Goal: Task Accomplishment & Management: Use online tool/utility

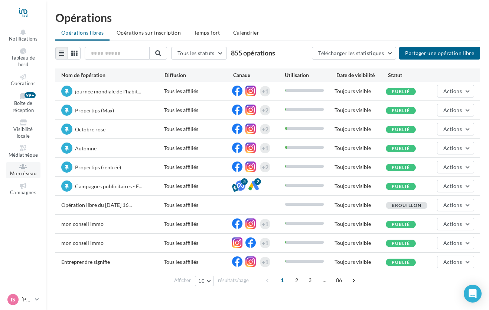
click at [25, 167] on icon at bounding box center [23, 167] width 30 height 6
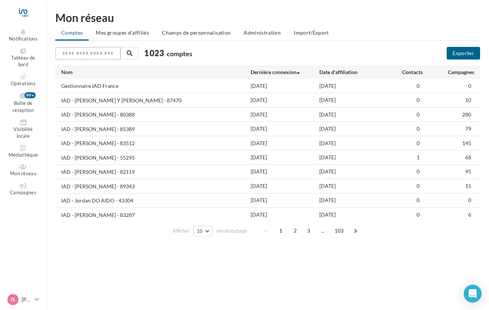
click at [98, 55] on input "text" at bounding box center [87, 53] width 65 height 13
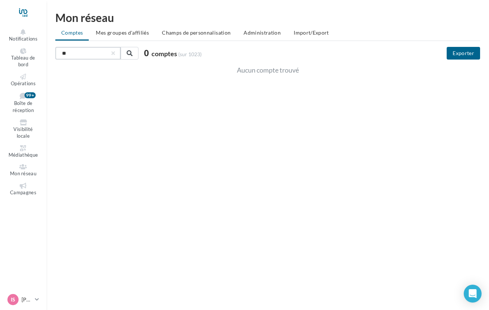
type input "*"
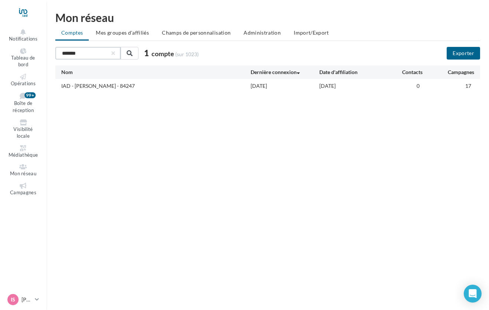
type input "*******"
click at [205, 83] on div "IAD - [PERSON_NAME] - 84247" at bounding box center [156, 86] width 190 height 8
click at [122, 74] on div "Nom" at bounding box center [156, 71] width 190 height 7
click at [121, 86] on div "IAD - [PERSON_NAME] - 84247" at bounding box center [98, 85] width 74 height 7
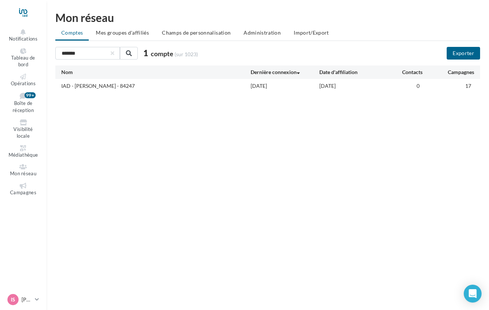
click at [113, 85] on div "IAD - [PERSON_NAME] - 84247" at bounding box center [98, 85] width 74 height 7
click at [451, 72] on div "Campagnes" at bounding box center [449, 71] width 52 height 7
click at [135, 38] on li "Mes groupes d'affiliés" at bounding box center [122, 32] width 65 height 13
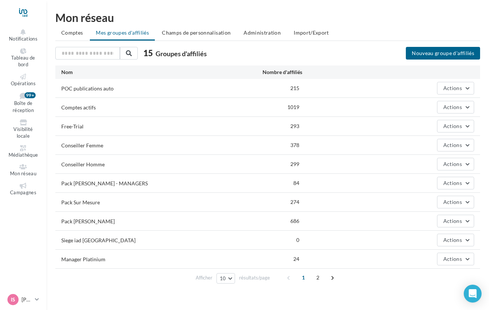
click at [85, 222] on div "Pack [PERSON_NAME]" at bounding box center [88, 220] width 54 height 7
click at [455, 225] on button "Actions" at bounding box center [455, 220] width 37 height 13
click at [371, 221] on div "Actions Editer Supprimer" at bounding box center [389, 220] width 172 height 13
click at [322, 214] on div "Actions" at bounding box center [389, 220] width 172 height 13
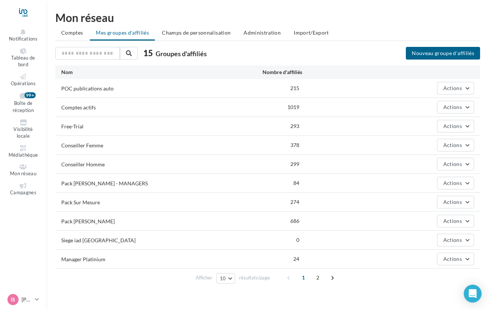
click at [76, 221] on div "Pack [PERSON_NAME]" at bounding box center [88, 220] width 54 height 7
click at [76, 220] on div "Pack [PERSON_NAME]" at bounding box center [88, 220] width 54 height 7
click at [78, 221] on div "Pack [PERSON_NAME]" at bounding box center [88, 220] width 54 height 7
click at [458, 224] on button "Actions" at bounding box center [455, 220] width 37 height 13
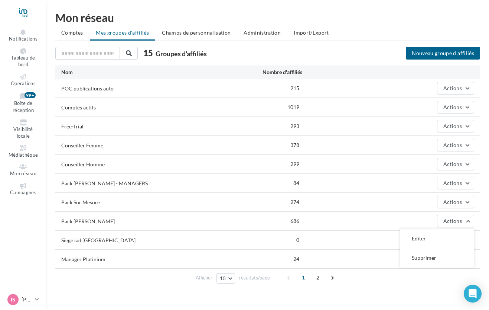
click at [346, 223] on div "Actions Editer Supprimer" at bounding box center [389, 220] width 172 height 13
click at [247, 38] on li "Administration" at bounding box center [262, 32] width 49 height 13
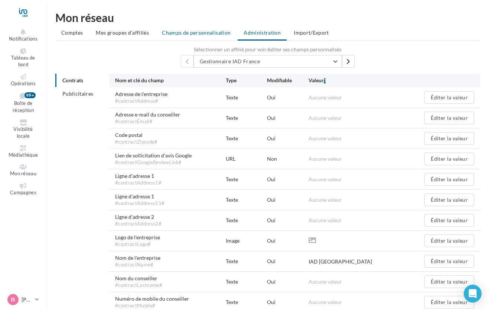
click at [180, 38] on li "Champs de personnalisation" at bounding box center [196, 32] width 81 height 13
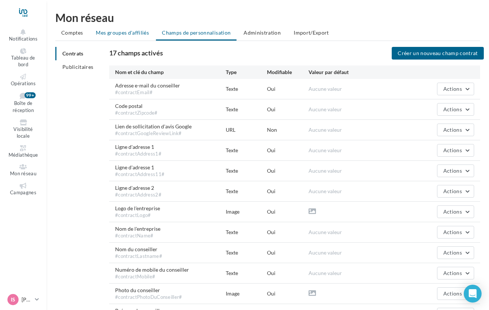
click at [137, 37] on li "Mes groupes d'affiliés" at bounding box center [122, 32] width 65 height 13
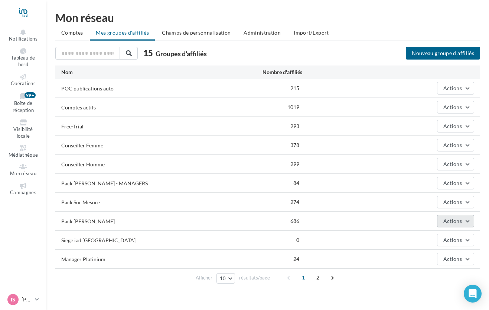
click at [457, 223] on span "Actions" at bounding box center [453, 220] width 19 height 6
click at [427, 240] on button "Editer" at bounding box center [437, 238] width 74 height 19
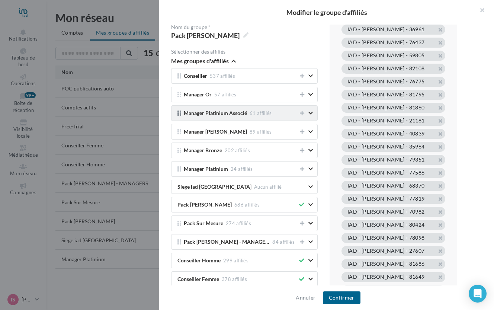
scroll to position [4900, 0]
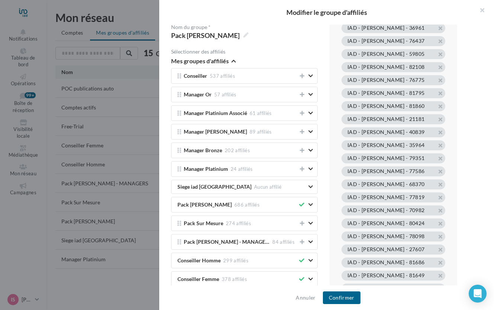
click at [109, 218] on div at bounding box center [247, 155] width 494 height 310
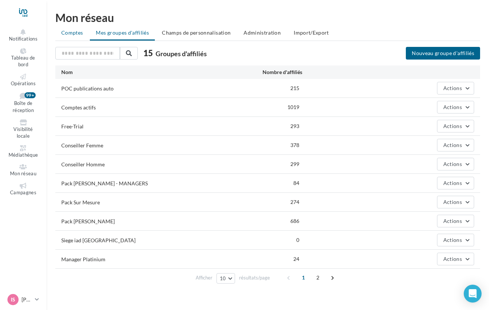
click at [79, 32] on span "Comptes" at bounding box center [72, 32] width 22 height 6
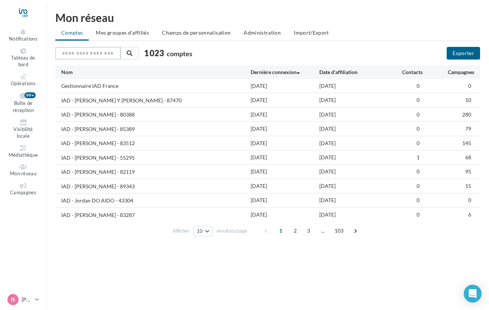
click at [102, 57] on input "text" at bounding box center [87, 53] width 65 height 13
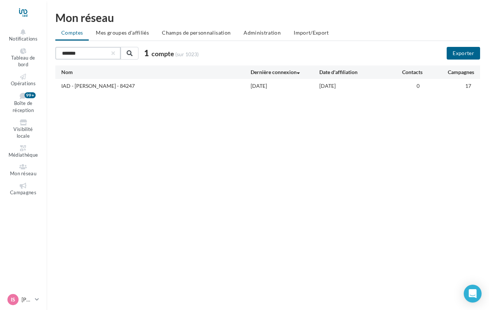
type input "*******"
click at [300, 90] on div "IAD - [PERSON_NAME] - 84247 [DATE] [DATE] 0 17" at bounding box center [267, 86] width 425 height 14
click at [82, 87] on div "IAD - [PERSON_NAME] - 84247" at bounding box center [98, 85] width 74 height 7
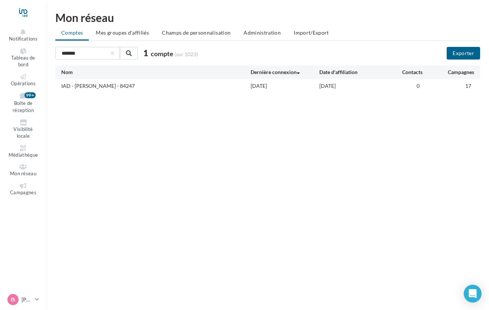
click at [474, 59] on div "******* 1 compte (sur 1023) Exporter Nom Dernière connexion Date d'affiliation …" at bounding box center [267, 70] width 425 height 46
click at [468, 55] on button "Exporter" at bounding box center [463, 53] width 33 height 13
click at [28, 169] on link "Mon réseau" at bounding box center [23, 170] width 35 height 16
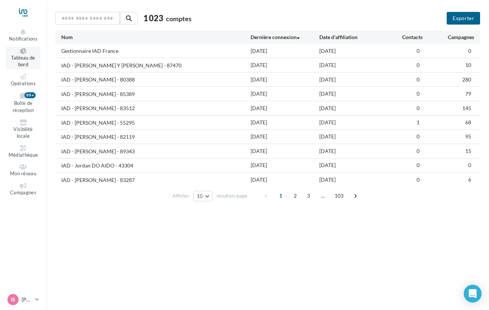
click at [15, 57] on span "Tableau de bord" at bounding box center [23, 61] width 24 height 13
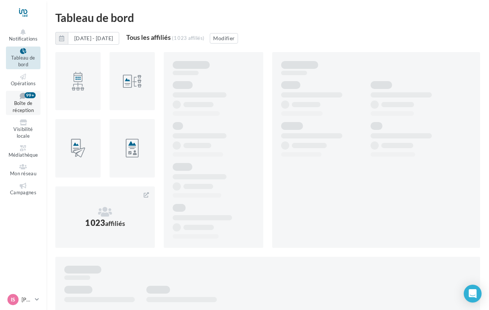
click at [20, 97] on icon at bounding box center [23, 95] width 30 height 7
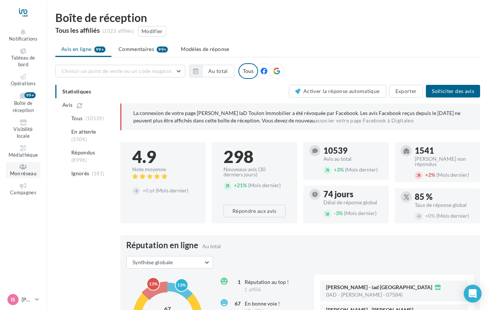
click at [16, 171] on span "Mon réseau" at bounding box center [23, 173] width 26 height 6
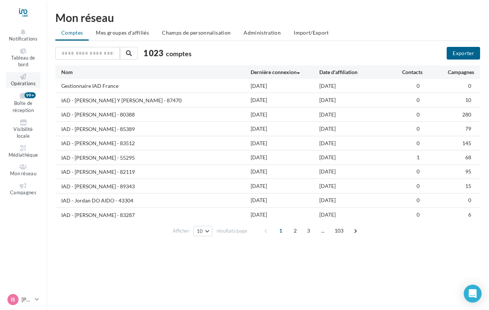
click at [15, 78] on icon at bounding box center [23, 77] width 30 height 6
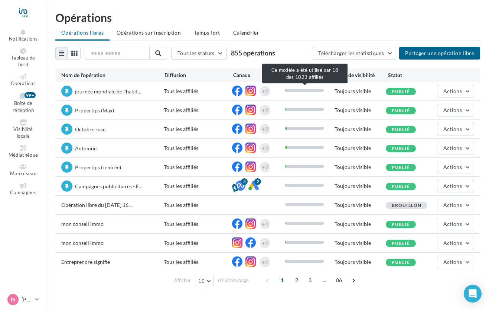
click at [307, 91] on div at bounding box center [304, 90] width 39 height 3
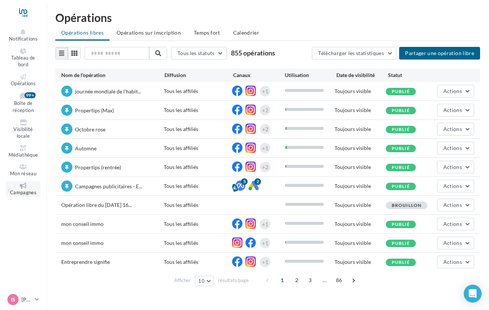
click at [22, 197] on li "Campagnes" at bounding box center [23, 189] width 35 height 16
click at [25, 190] on span "Campagnes" at bounding box center [23, 192] width 26 height 6
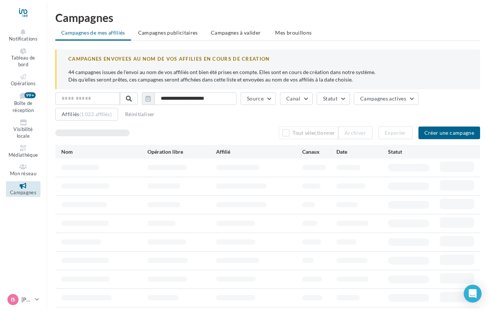
click at [98, 55] on div "CAMPAGNES ENVOYEES AU NOM DE VOS AFFILIES EN COURS DE CREATION" at bounding box center [268, 58] width 400 height 7
click at [79, 100] on input "text" at bounding box center [87, 98] width 65 height 13
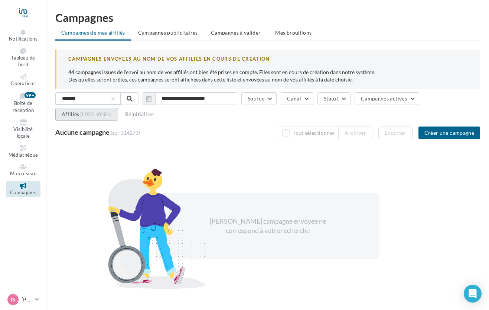
type input "*******"
click at [88, 117] on button "Affiliés (1 023 affiliés)" at bounding box center [86, 114] width 63 height 13
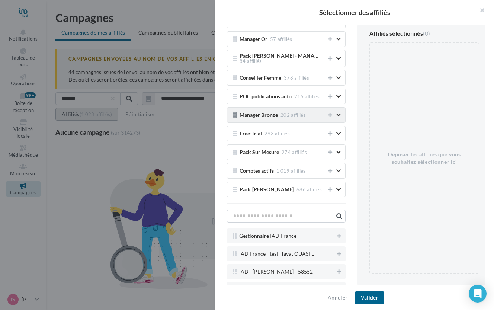
scroll to position [197, 0]
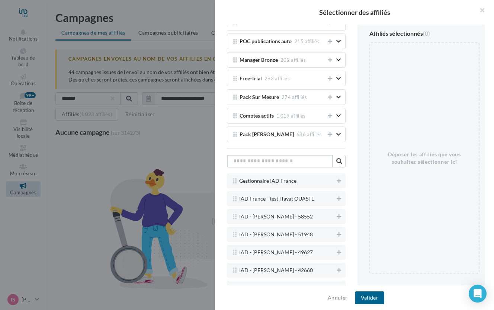
click at [279, 156] on input "text" at bounding box center [280, 161] width 106 height 13
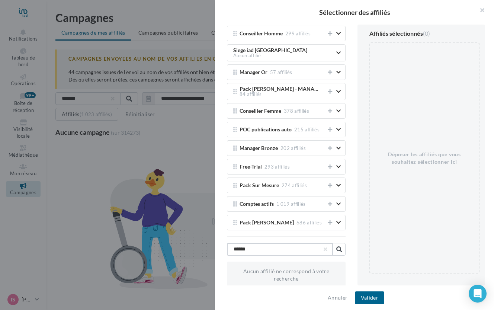
scroll to position [97, 0]
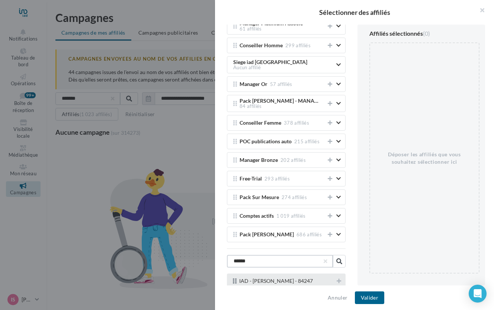
type input "******"
click at [271, 278] on span "IAD - [PERSON_NAME] - 84247" at bounding box center [276, 281] width 74 height 6
click at [233, 279] on icon at bounding box center [235, 281] width 4 height 6
drag, startPoint x: 242, startPoint y: 278, endPoint x: 269, endPoint y: 176, distance: 105.5
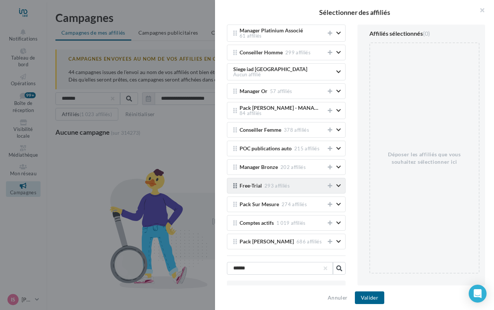
scroll to position [92, 0]
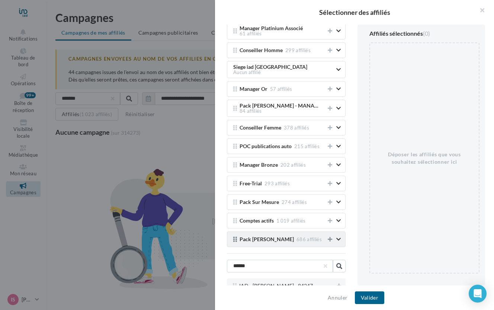
click at [327, 237] on icon at bounding box center [329, 238] width 4 height 5
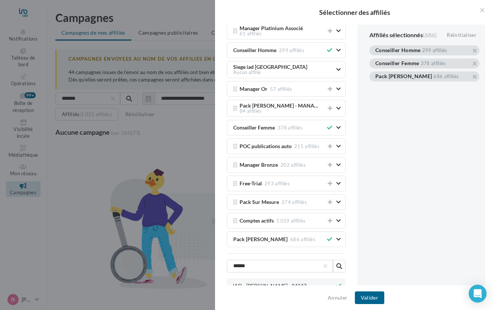
click at [336, 237] on icon "button" at bounding box center [338, 238] width 4 height 5
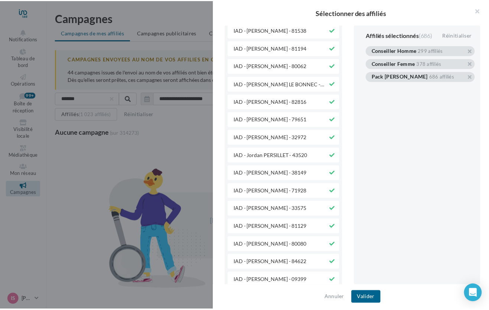
scroll to position [8221, 0]
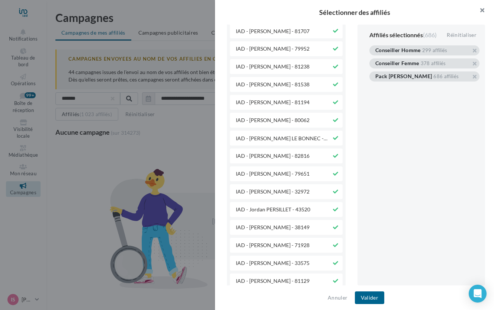
click at [481, 12] on button "button" at bounding box center [479, 11] width 30 height 22
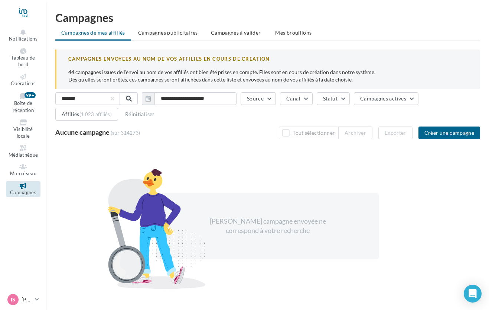
click at [85, 120] on div "**********" at bounding box center [267, 107] width 425 height 31
click at [87, 113] on div "(1 023 affiliés)" at bounding box center [96, 114] width 32 height 6
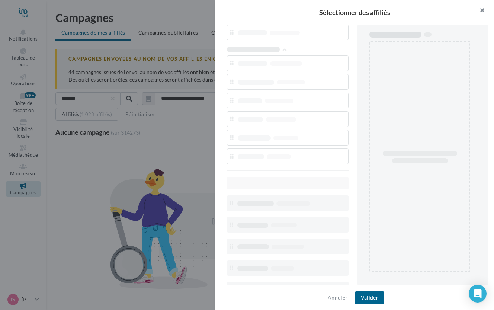
click at [484, 8] on button "button" at bounding box center [479, 11] width 30 height 22
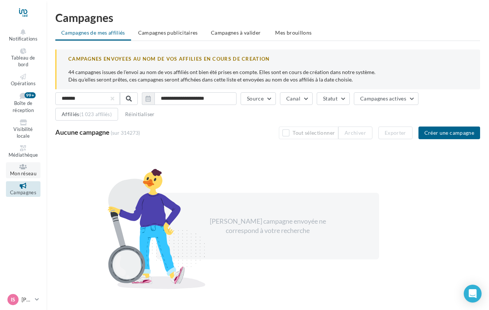
click at [20, 167] on icon at bounding box center [23, 167] width 30 height 6
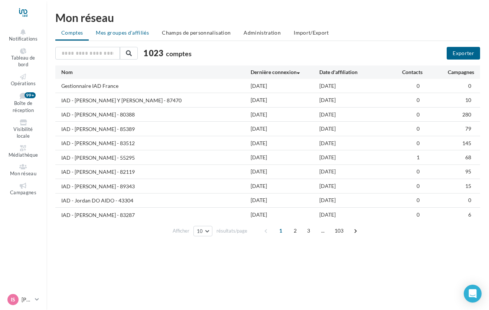
click at [133, 37] on li "Mes groupes d'affiliés" at bounding box center [122, 32] width 65 height 13
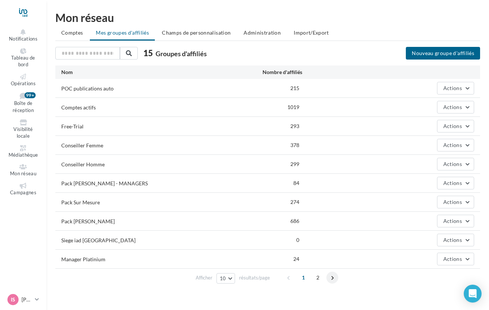
click at [334, 275] on span at bounding box center [333, 277] width 12 height 12
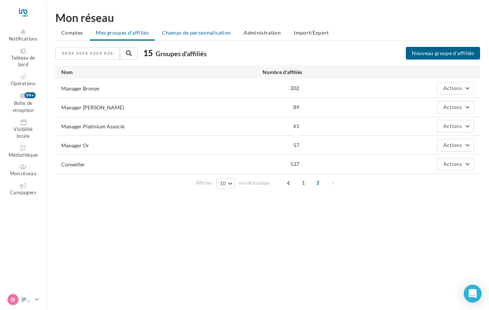
click at [216, 35] on span "Champs de personnalisation" at bounding box center [196, 32] width 69 height 6
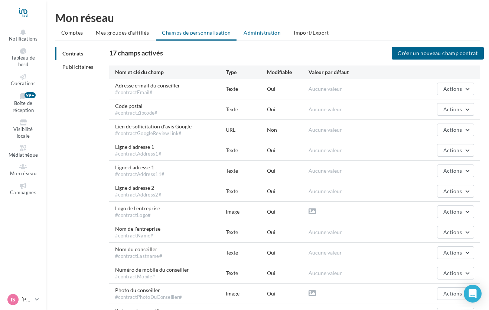
click at [249, 35] on span "Administration" at bounding box center [262, 32] width 37 height 6
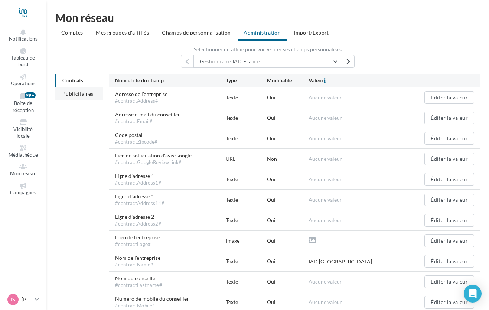
click at [78, 95] on span "Publicitaires" at bounding box center [77, 93] width 31 height 6
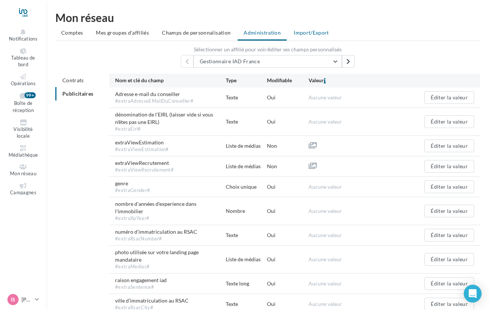
click at [317, 34] on span "Import/Export" at bounding box center [311, 32] width 35 height 6
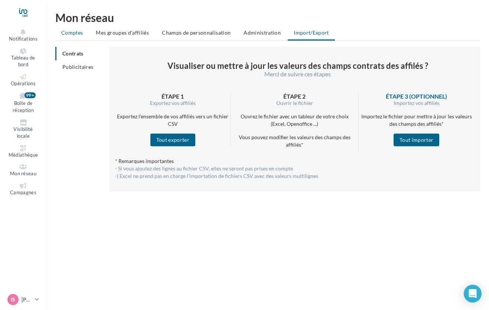
click at [80, 34] on span "Comptes" at bounding box center [72, 32] width 22 height 6
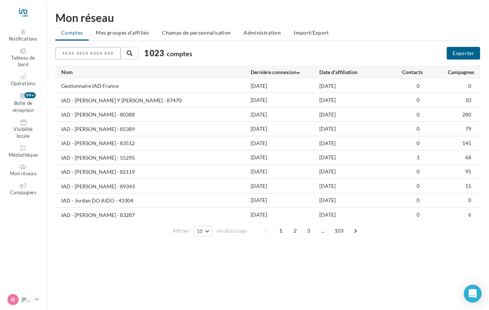
click at [106, 58] on input "text" at bounding box center [87, 53] width 65 height 13
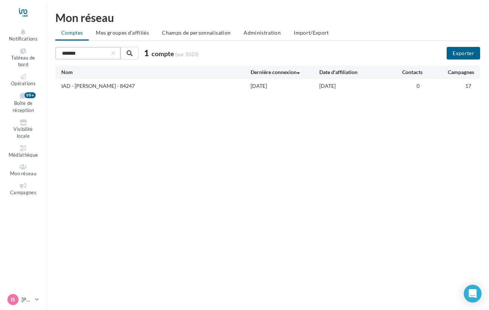
type input "*******"
click at [130, 84] on div "IAD - [PERSON_NAME] - 84247" at bounding box center [98, 85] width 74 height 7
click at [120, 87] on div "IAD - [PERSON_NAME] - 84247" at bounding box center [98, 85] width 74 height 7
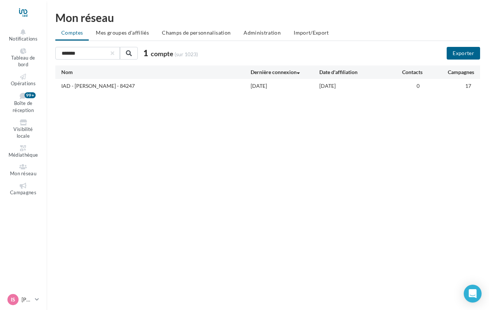
click at [219, 88] on div "IAD - [PERSON_NAME] - 84247" at bounding box center [156, 86] width 190 height 8
click at [264, 84] on div "[DATE]" at bounding box center [285, 85] width 69 height 7
click at [139, 92] on div "IAD - [PERSON_NAME] - 84247 [DATE] [DATE] 0 17" at bounding box center [267, 86] width 425 height 14
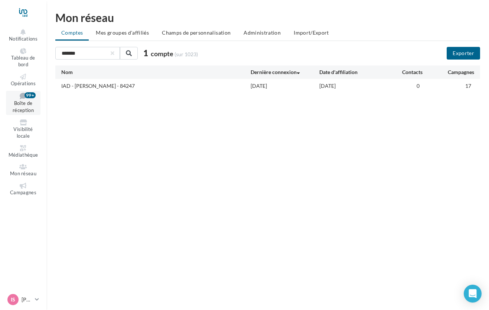
click at [16, 101] on span "Boîte de réception" at bounding box center [23, 106] width 21 height 13
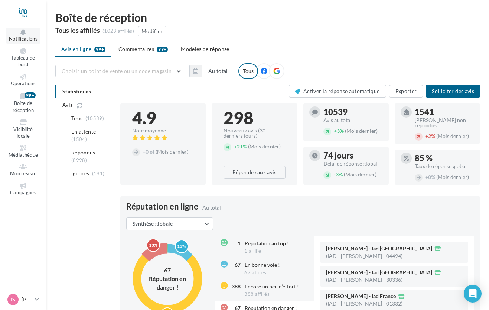
click at [24, 33] on icon at bounding box center [23, 32] width 30 height 6
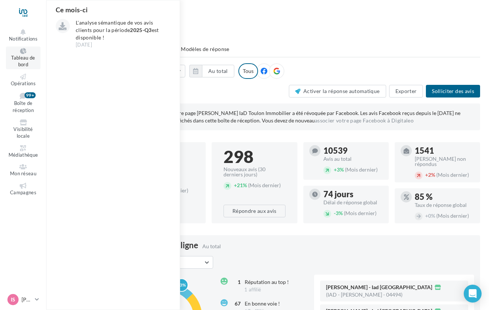
click at [23, 52] on icon at bounding box center [23, 51] width 30 height 6
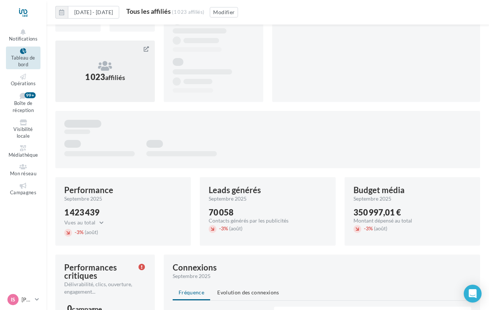
scroll to position [139, 0]
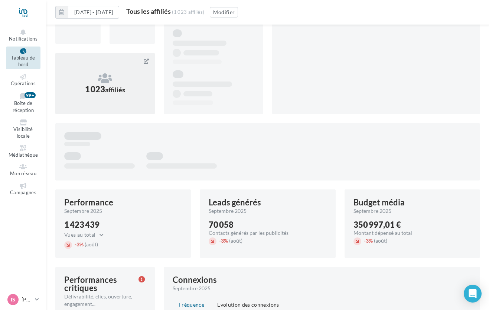
click at [145, 63] on icon at bounding box center [146, 61] width 5 height 5
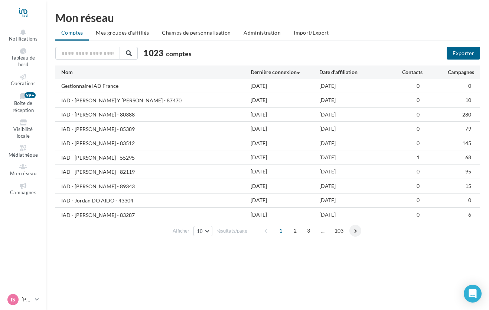
click at [355, 230] on span at bounding box center [356, 230] width 12 height 12
click at [22, 82] on span "Opérations" at bounding box center [23, 83] width 25 height 6
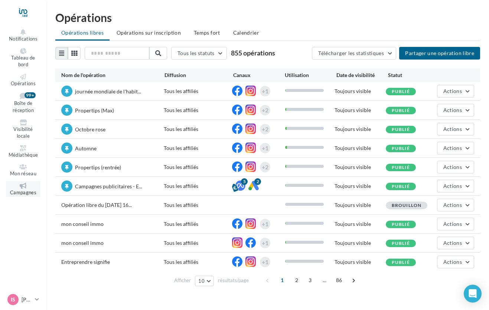
click at [24, 192] on span "Campagnes" at bounding box center [23, 192] width 26 height 6
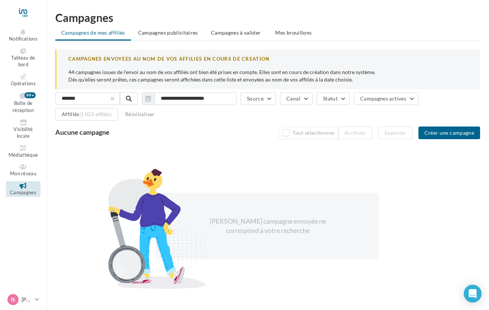
click at [114, 100] on button "button" at bounding box center [112, 98] width 3 height 3
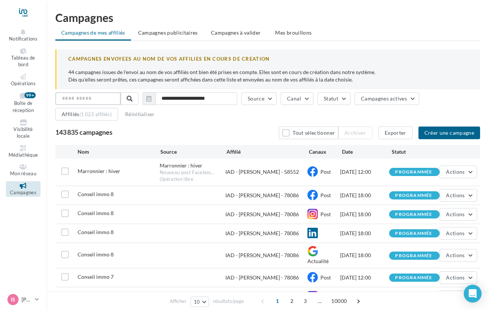
click at [102, 100] on input "text" at bounding box center [87, 98] width 65 height 13
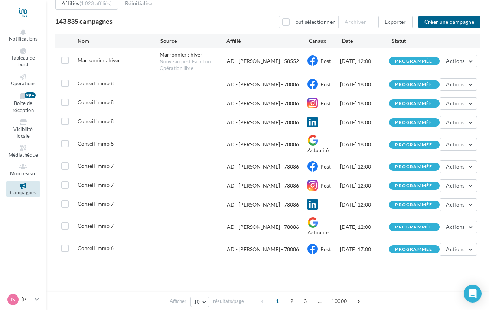
scroll to position [115, 0]
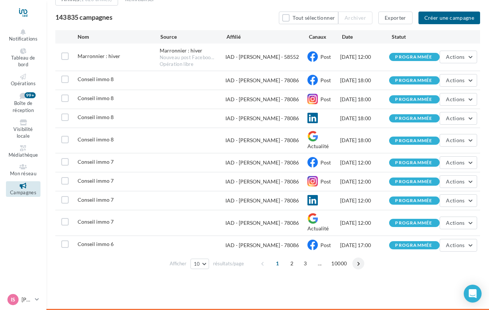
click at [357, 262] on span at bounding box center [359, 263] width 12 height 12
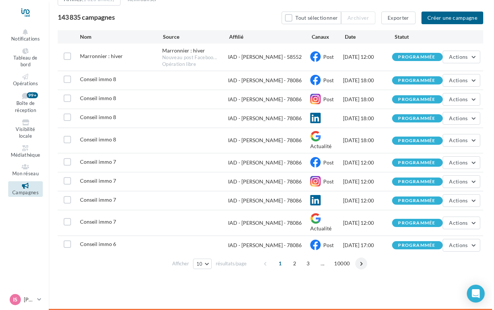
scroll to position [14, 0]
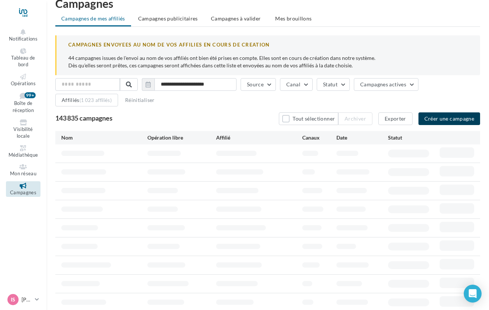
click at [438, 117] on button "Créer une campagne" at bounding box center [450, 118] width 62 height 13
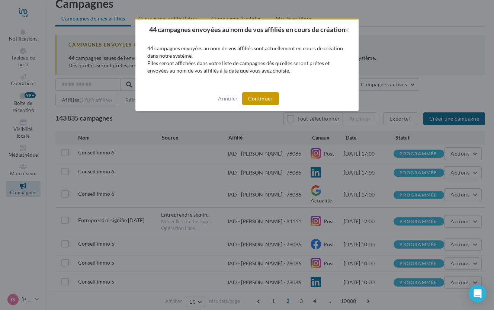
click at [253, 93] on button "Continuer" at bounding box center [260, 98] width 37 height 13
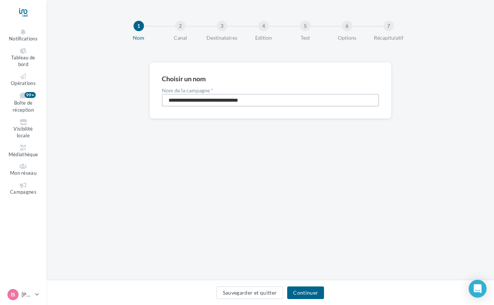
click at [272, 95] on input "**********" at bounding box center [270, 100] width 217 height 13
type input "**********"
click at [297, 293] on button "Continuer" at bounding box center [305, 293] width 37 height 13
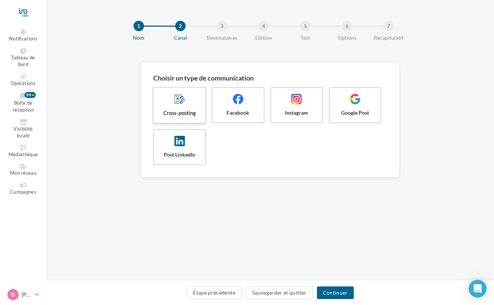
click at [180, 105] on span at bounding box center [179, 100] width 40 height 13
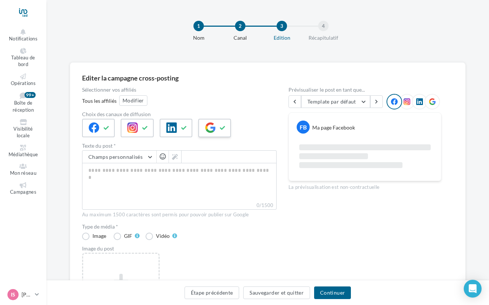
click at [215, 135] on div at bounding box center [214, 128] width 33 height 19
click at [172, 133] on span at bounding box center [171, 128] width 10 height 11
click at [129, 104] on button "Modifier" at bounding box center [133, 101] width 28 height 10
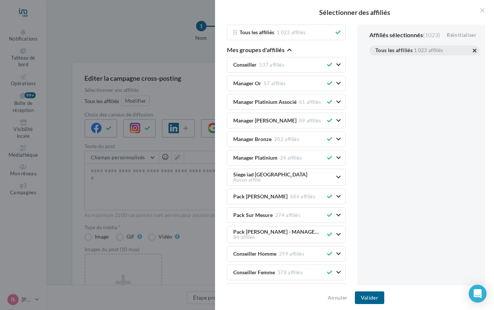
click at [375, 59] on button "button" at bounding box center [375, 59] width 0 height 0
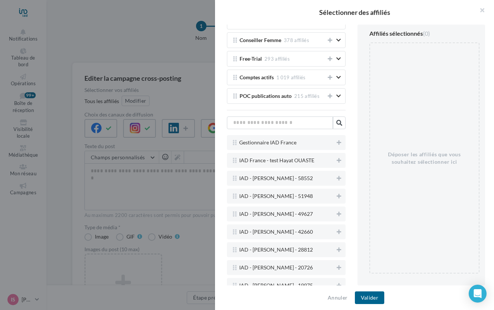
scroll to position [238, 0]
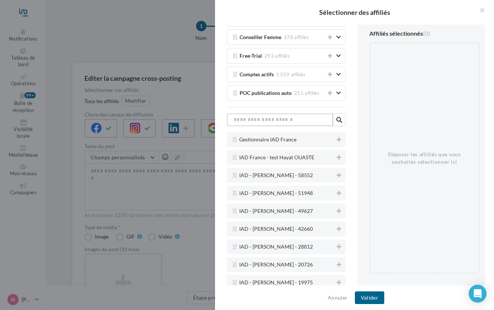
click at [284, 119] on input "text" at bounding box center [280, 119] width 106 height 13
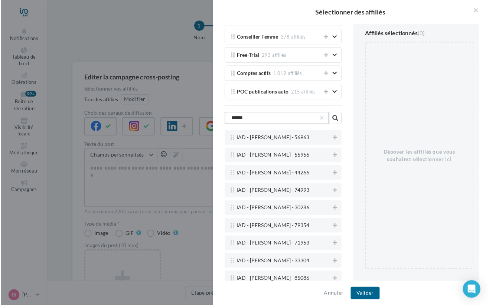
scroll to position [97, 0]
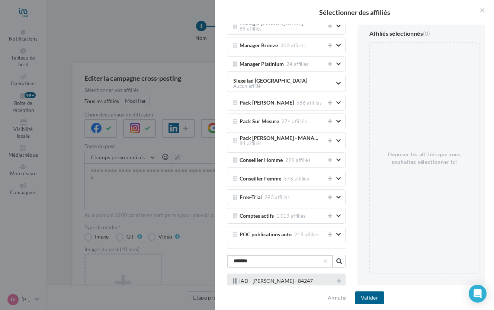
type input "*******"
click at [264, 280] on span "IAD - [PERSON_NAME] - 84247" at bounding box center [276, 281] width 74 height 6
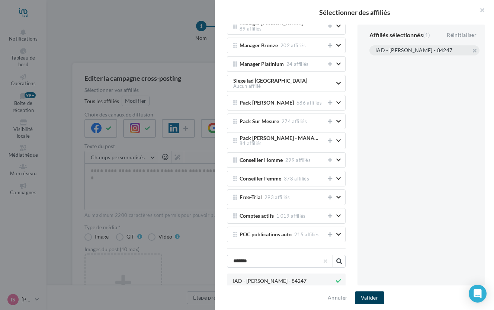
click at [369, 300] on button "Valider" at bounding box center [369, 297] width 29 height 13
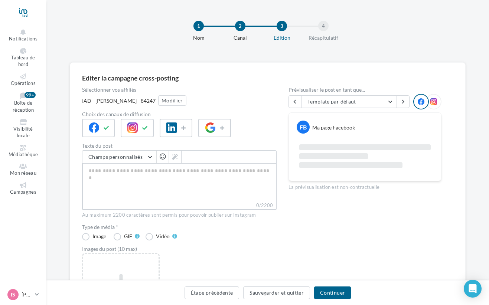
click at [148, 187] on textarea "0/2200" at bounding box center [179, 182] width 195 height 39
paste textarea "**********"
type textarea "**********"
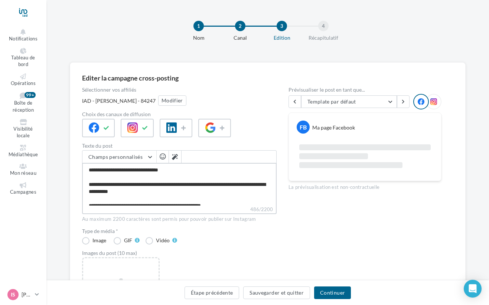
scroll to position [68, 0]
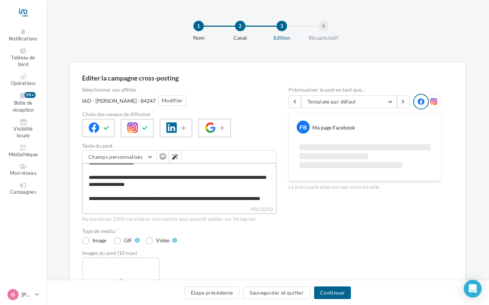
click at [96, 196] on textarea "**********" at bounding box center [179, 184] width 195 height 43
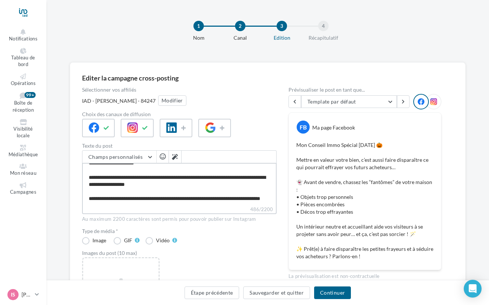
type textarea "**********"
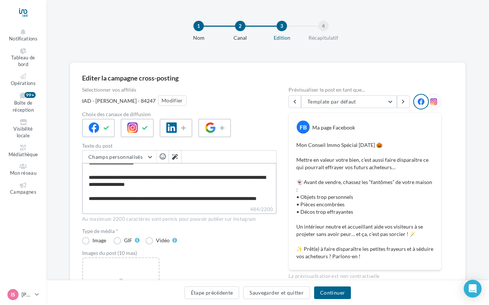
type textarea "**********"
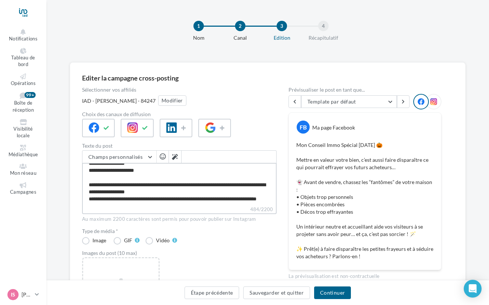
scroll to position [64, 0]
type textarea "**********"
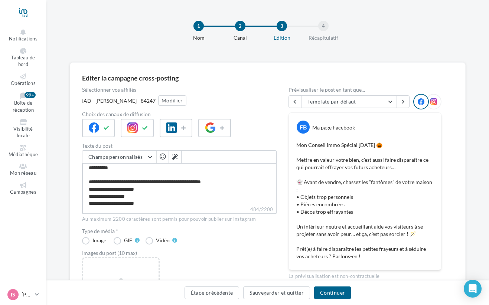
scroll to position [25, 0]
click at [97, 182] on textarea "**********" at bounding box center [179, 184] width 195 height 43
type textarea "**********"
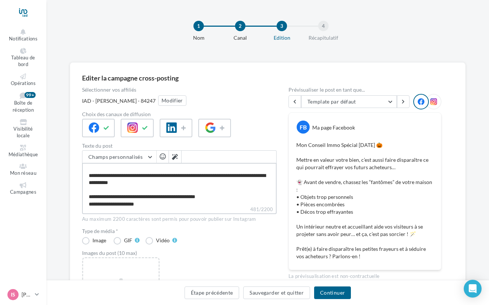
scroll to position [0, 0]
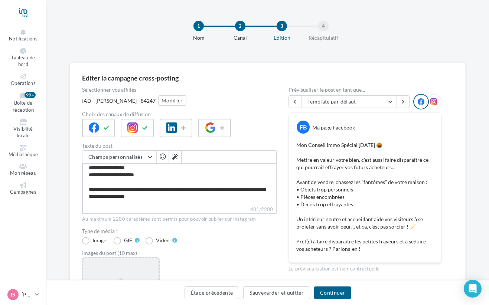
type textarea "**********"
click at [101, 261] on div "Ajouter une image Format: jpg Taille min: 150x150 (LxH) Taille max: 1920x1350 (…" at bounding box center [121, 305] width 78 height 97
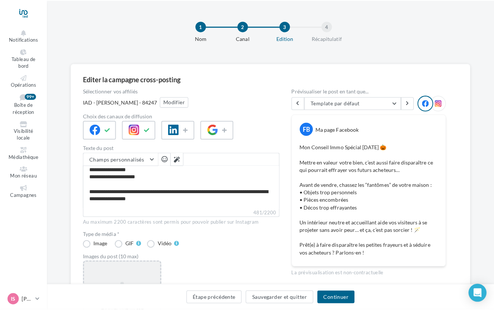
scroll to position [52, 0]
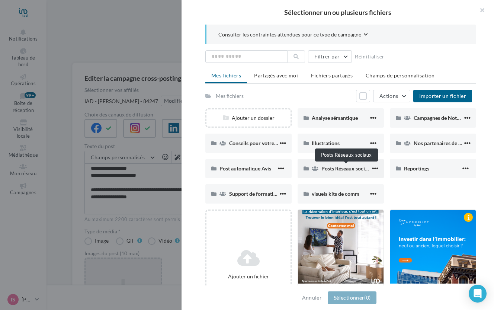
click at [358, 170] on span "Posts Réseaux sociaux" at bounding box center [347, 168] width 52 height 6
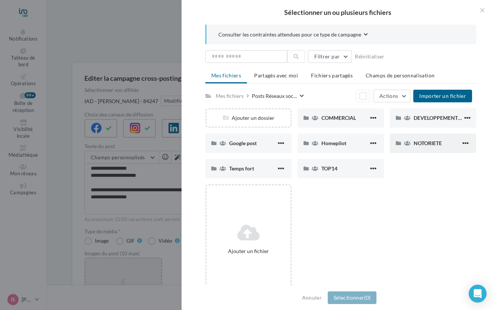
click at [413, 147] on div "NOTORIETE" at bounding box center [432, 142] width 86 height 19
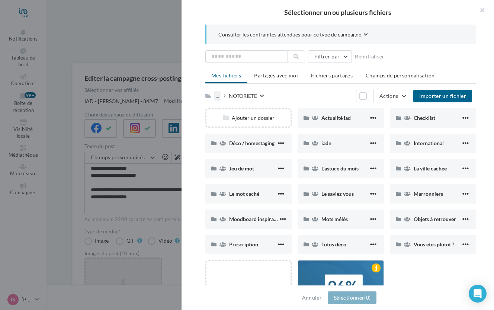
click at [217, 97] on div "..." at bounding box center [217, 96] width 6 height 10
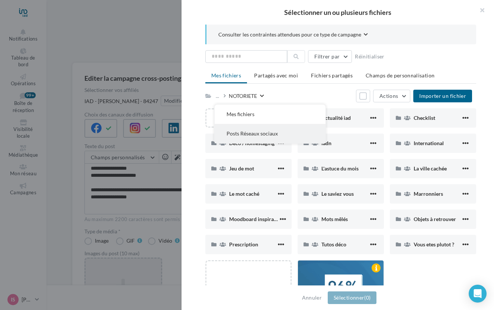
click at [290, 133] on button "Posts Réseaux sociaux" at bounding box center [269, 133] width 111 height 19
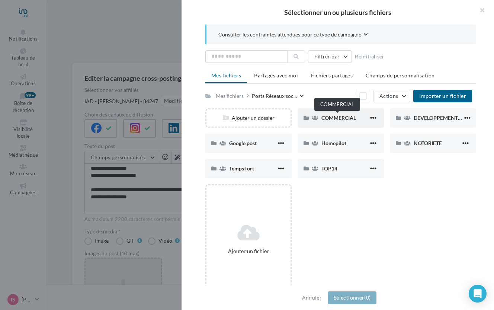
click at [334, 118] on span "COMMERCIAL" at bounding box center [338, 117] width 35 height 6
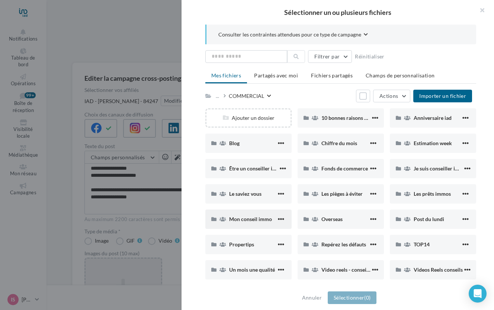
click at [253, 222] on span "Mon conseil immo" at bounding box center [250, 219] width 43 height 6
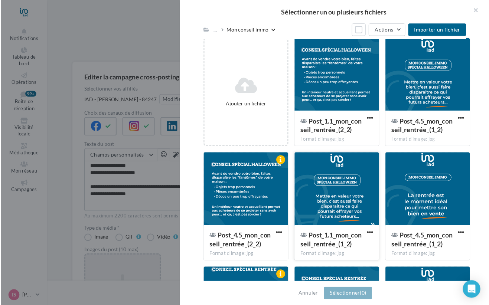
scroll to position [94, 0]
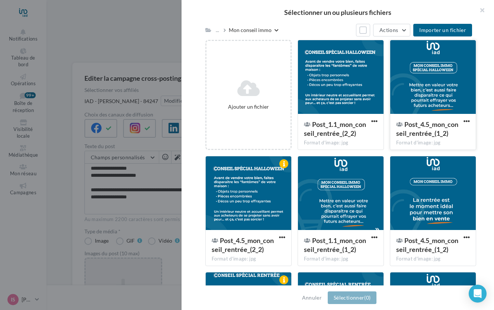
click at [433, 68] on div at bounding box center [432, 77] width 85 height 74
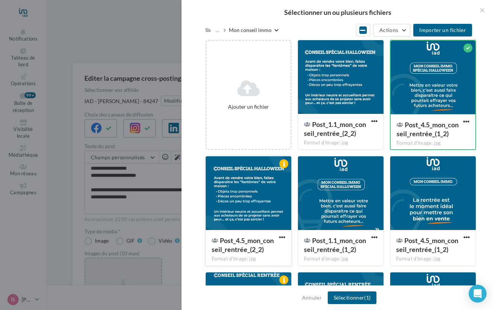
click at [246, 183] on div at bounding box center [248, 193] width 85 height 74
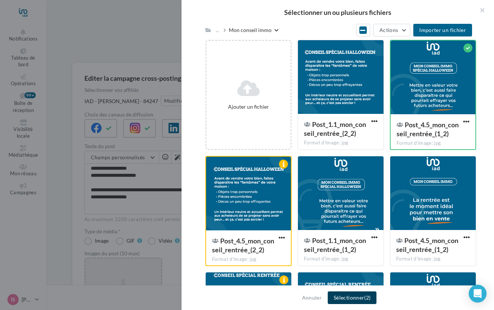
click at [349, 300] on button "Sélectionner (2)" at bounding box center [351, 297] width 49 height 13
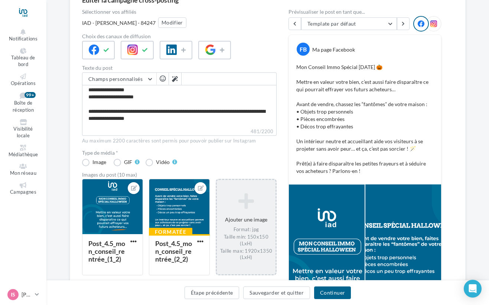
scroll to position [100, 0]
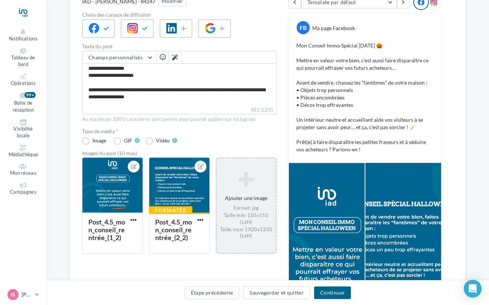
click at [439, 4] on div at bounding box center [434, 2] width 16 height 16
click at [431, 3] on icon at bounding box center [434, 2] width 7 height 7
click at [437, 2] on icon at bounding box center [434, 2] width 7 height 7
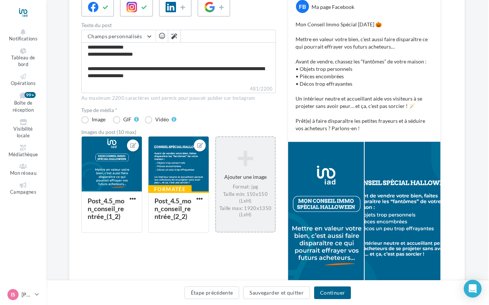
scroll to position [135, 1]
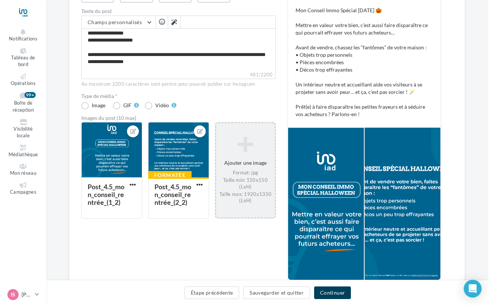
click at [332, 296] on button "Continuer" at bounding box center [332, 293] width 37 height 13
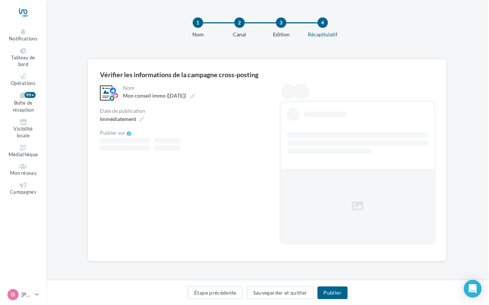
scroll to position [0, 1]
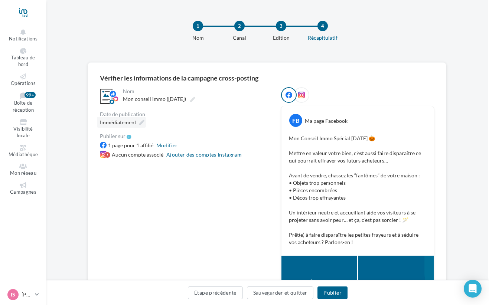
click at [142, 122] on icon at bounding box center [141, 122] width 5 height 5
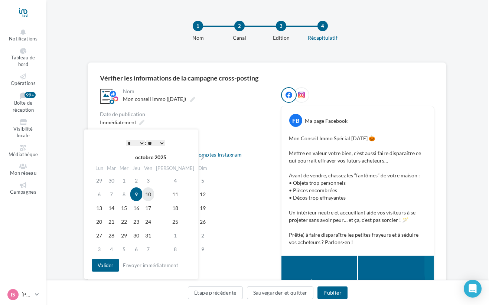
click at [153, 196] on td "10" at bounding box center [148, 195] width 12 height 14
click at [106, 269] on button "Valider" at bounding box center [106, 265] width 28 height 13
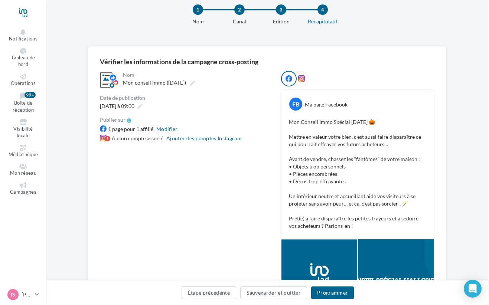
scroll to position [17, 1]
click at [213, 291] on button "Étape précédente" at bounding box center [209, 293] width 55 height 13
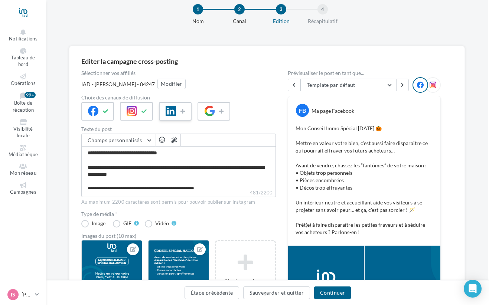
click at [173, 109] on icon at bounding box center [171, 111] width 10 height 10
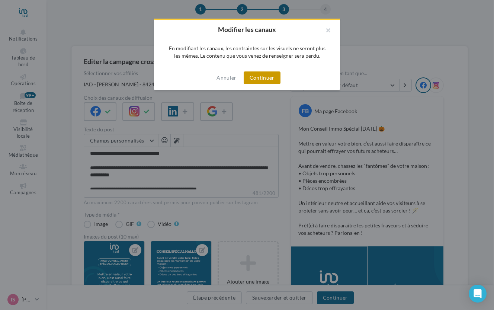
click at [271, 79] on button "Continuer" at bounding box center [261, 77] width 37 height 13
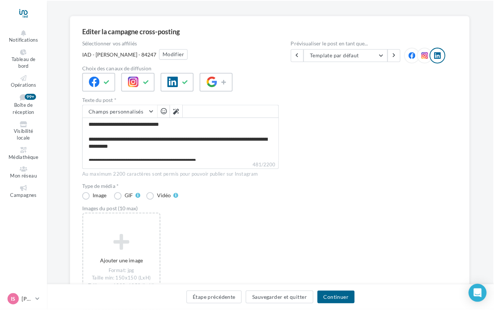
scroll to position [63, 1]
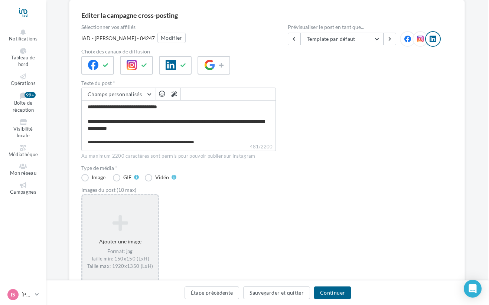
click at [143, 223] on icon at bounding box center [119, 223] width 69 height 18
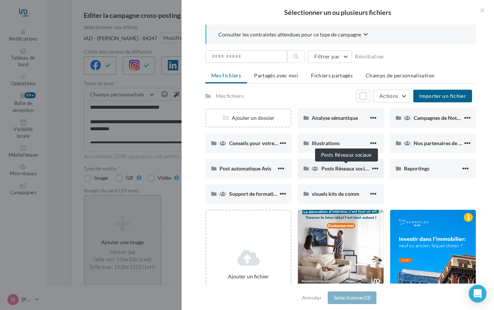
click at [353, 170] on span "Posts Réseaux sociaux" at bounding box center [347, 168] width 52 height 6
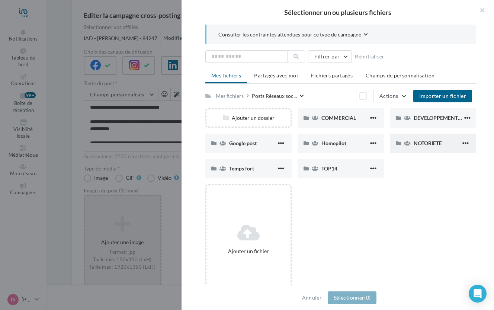
click at [429, 148] on div "NOTORIETE" at bounding box center [432, 142] width 86 height 19
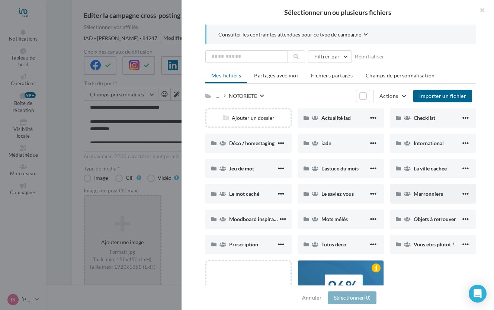
click at [426, 201] on div "Marronniers" at bounding box center [432, 193] width 86 height 19
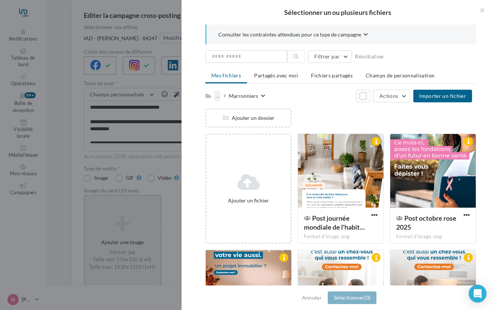
click at [217, 98] on div "..." at bounding box center [217, 96] width 6 height 10
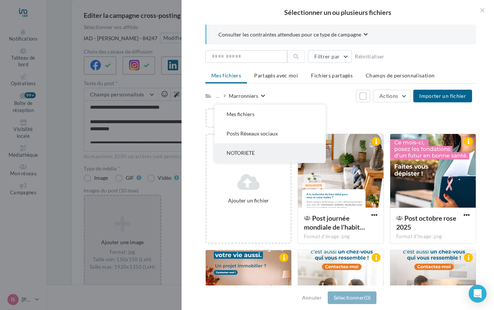
click at [235, 151] on button "NOTORIETE" at bounding box center [269, 152] width 111 height 19
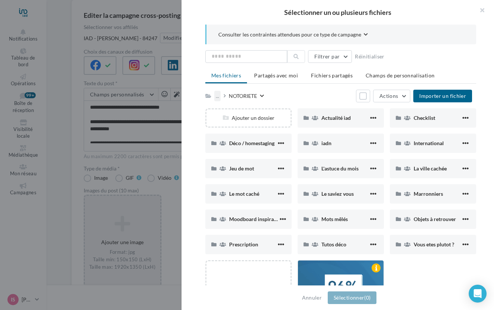
click at [216, 97] on div "..." at bounding box center [217, 96] width 6 height 10
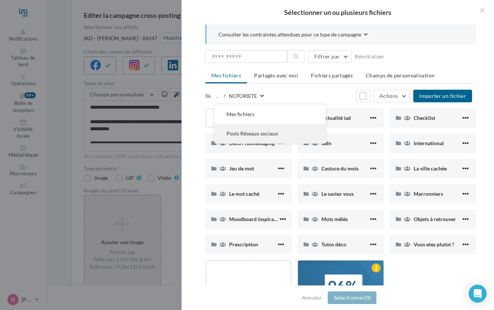
click at [246, 133] on button "Posts Réseaux sociaux" at bounding box center [269, 133] width 111 height 19
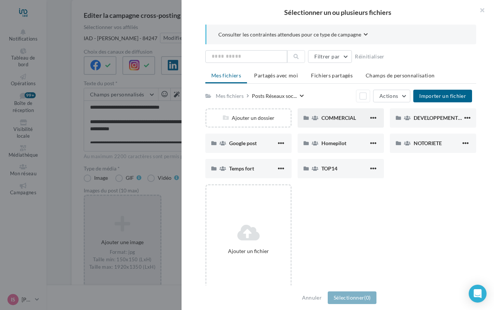
click at [348, 119] on span "COMMERCIAL" at bounding box center [338, 117] width 35 height 6
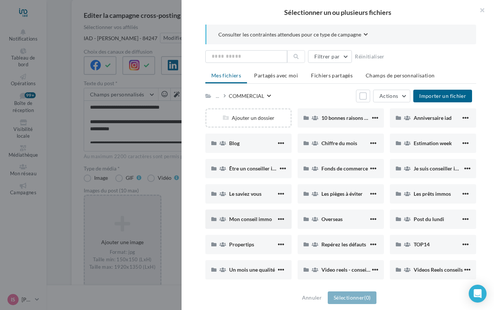
click at [242, 223] on div "Mon conseil immo" at bounding box center [248, 218] width 86 height 19
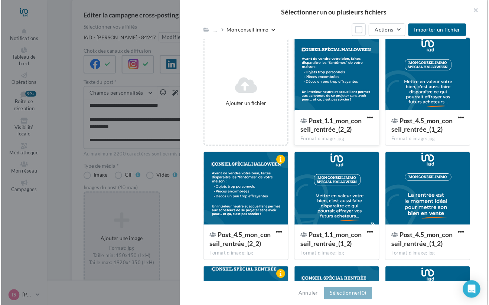
scroll to position [96, 0]
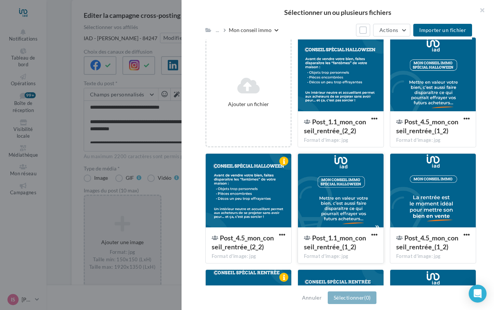
click at [342, 207] on div at bounding box center [340, 190] width 85 height 74
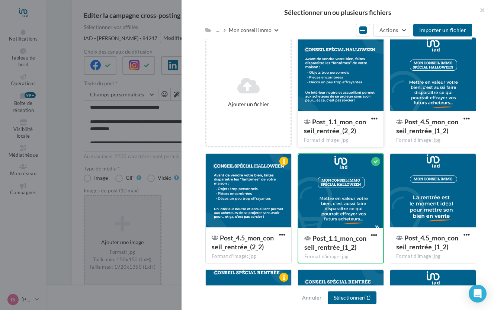
click at [336, 86] on div at bounding box center [340, 75] width 85 height 74
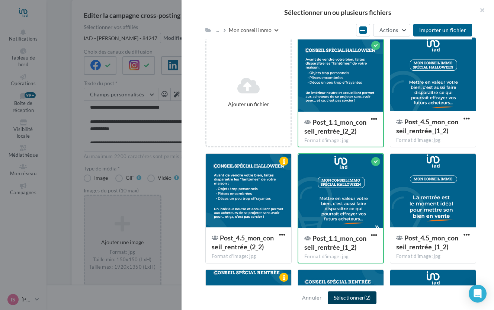
click at [342, 298] on button "Sélectionner (2)" at bounding box center [351, 297] width 49 height 13
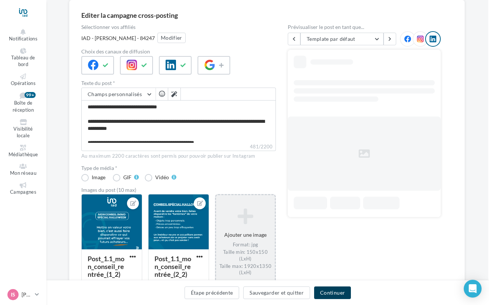
click at [333, 296] on button "Continuer" at bounding box center [332, 293] width 37 height 13
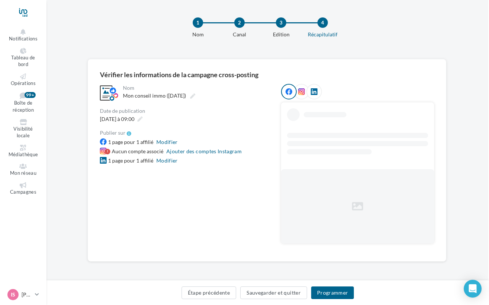
scroll to position [0, 1]
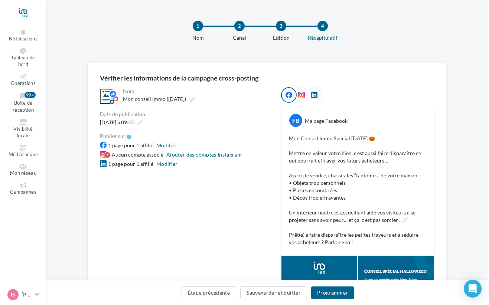
click at [302, 96] on icon at bounding box center [301, 95] width 7 height 7
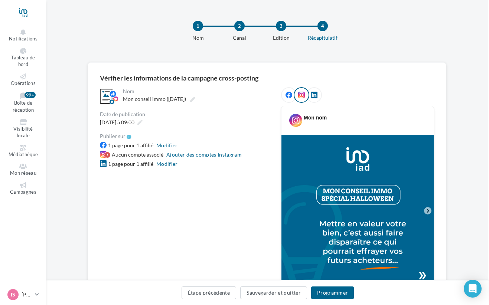
click at [314, 98] on icon at bounding box center [314, 95] width 7 height 7
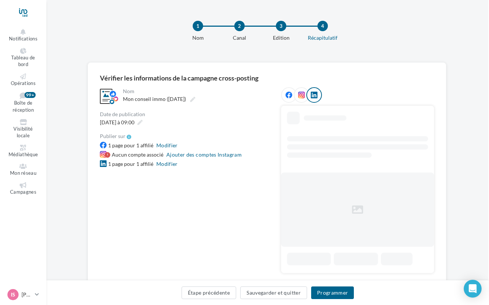
click at [285, 97] on div at bounding box center [289, 95] width 16 height 16
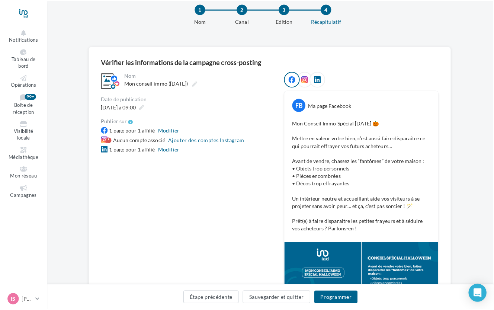
scroll to position [18, 1]
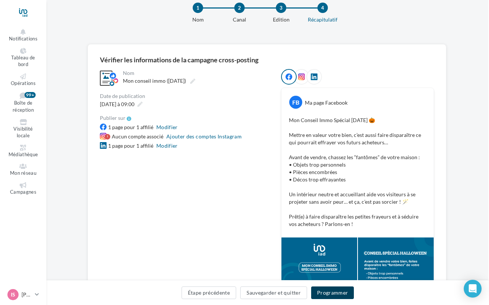
click at [328, 296] on button "Programmer" at bounding box center [332, 293] width 43 height 13
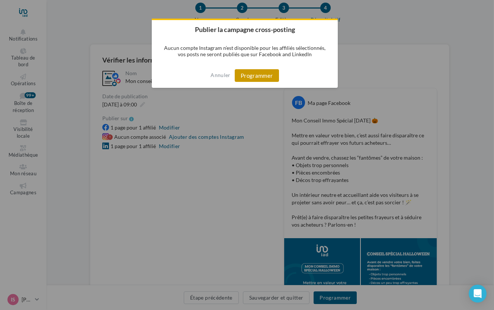
click at [258, 75] on button "Programmer" at bounding box center [257, 75] width 44 height 13
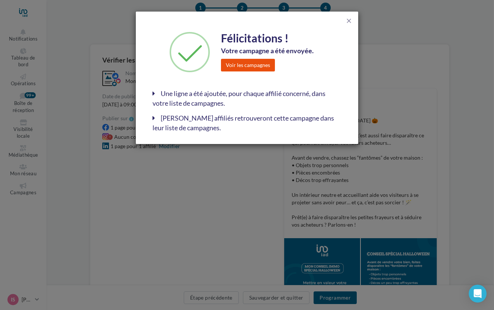
click at [246, 68] on button "Voir les campagnes" at bounding box center [248, 65] width 54 height 13
